Goal: Information Seeking & Learning: Learn about a topic

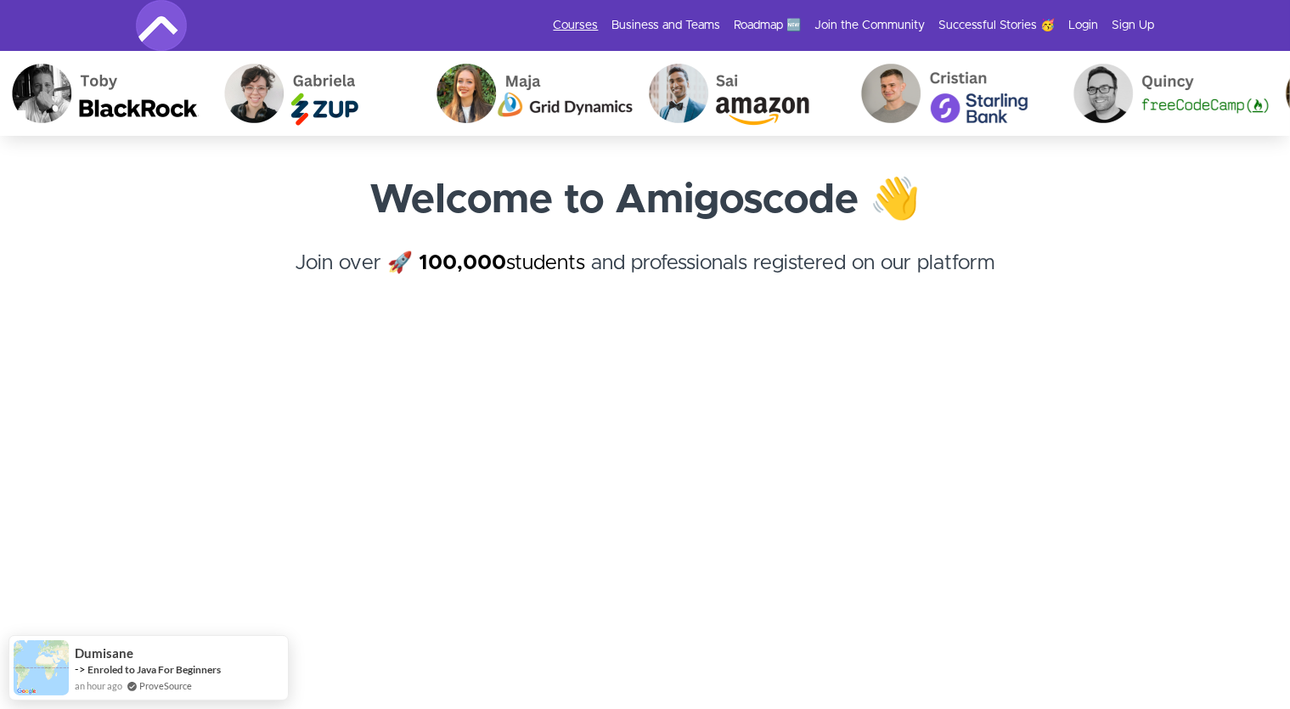
click at [594, 21] on link "Courses" at bounding box center [576, 25] width 45 height 17
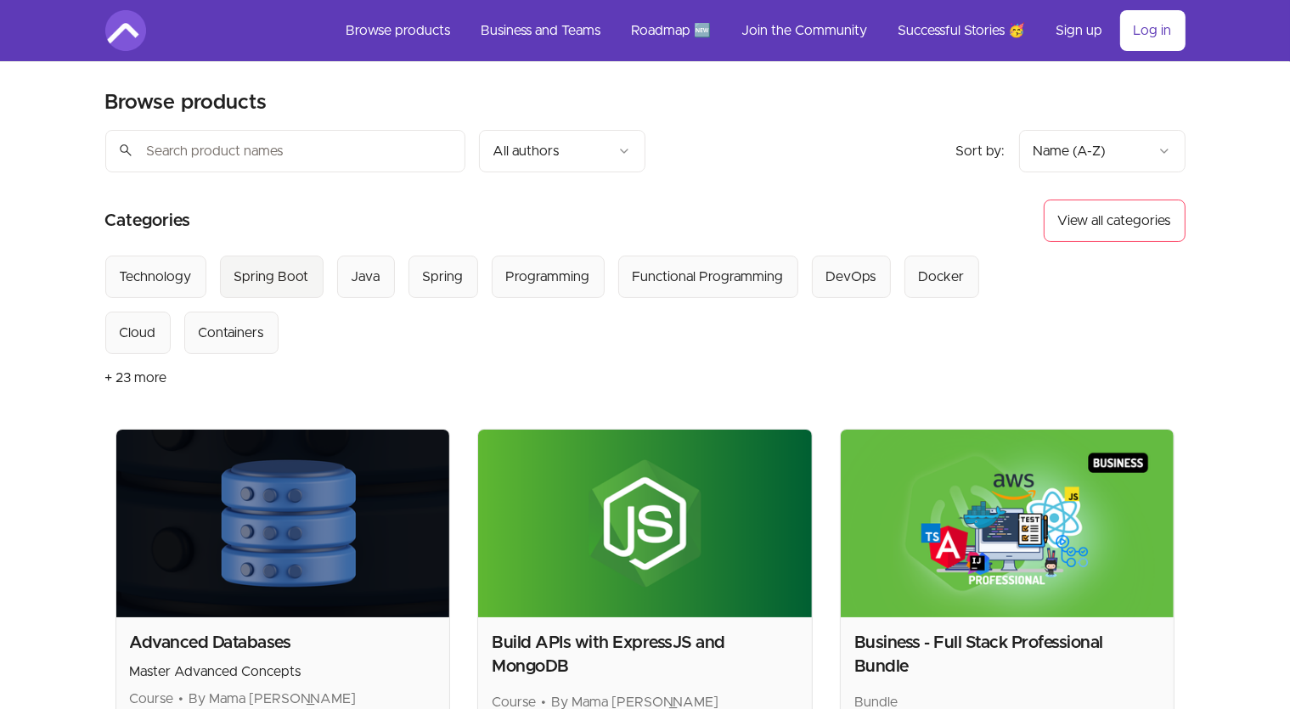
click at [255, 287] on Boot "Spring Boot" at bounding box center [272, 277] width 104 height 42
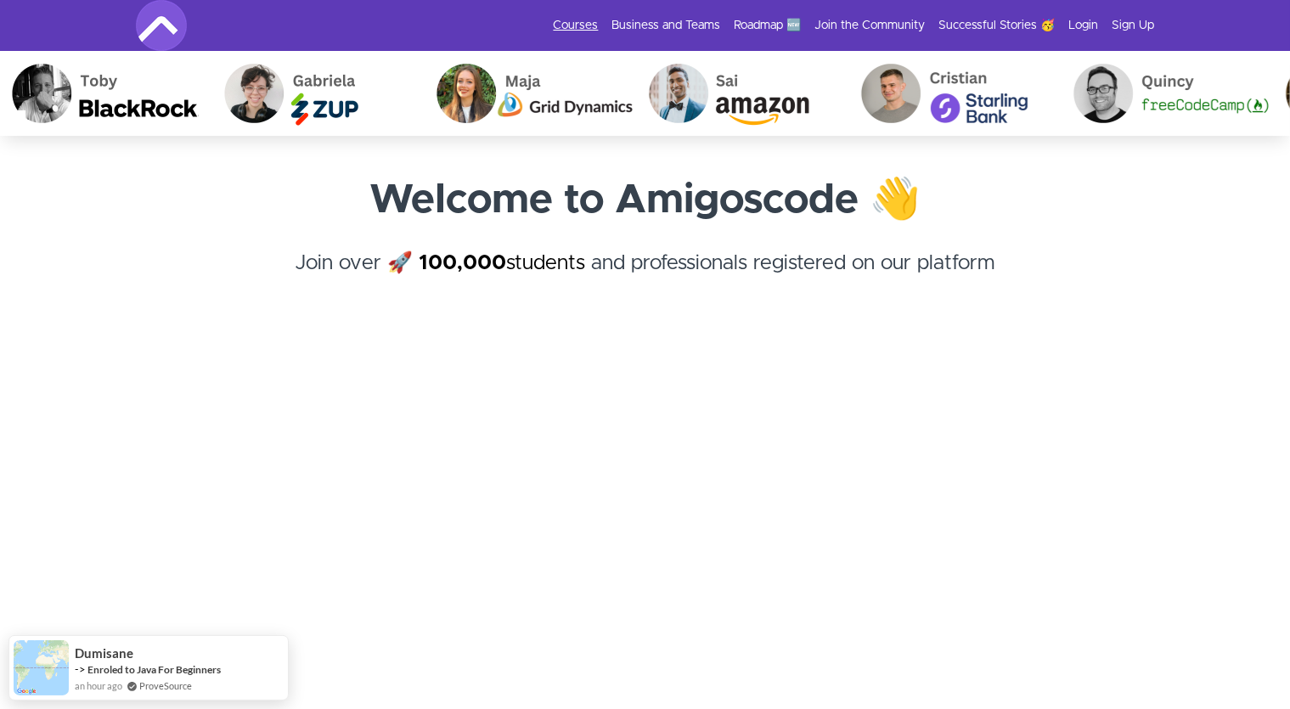
click at [570, 31] on link "Courses" at bounding box center [576, 25] width 45 height 17
click at [571, 25] on link "Courses" at bounding box center [576, 25] width 45 height 17
